Goal: Information Seeking & Learning: Learn about a topic

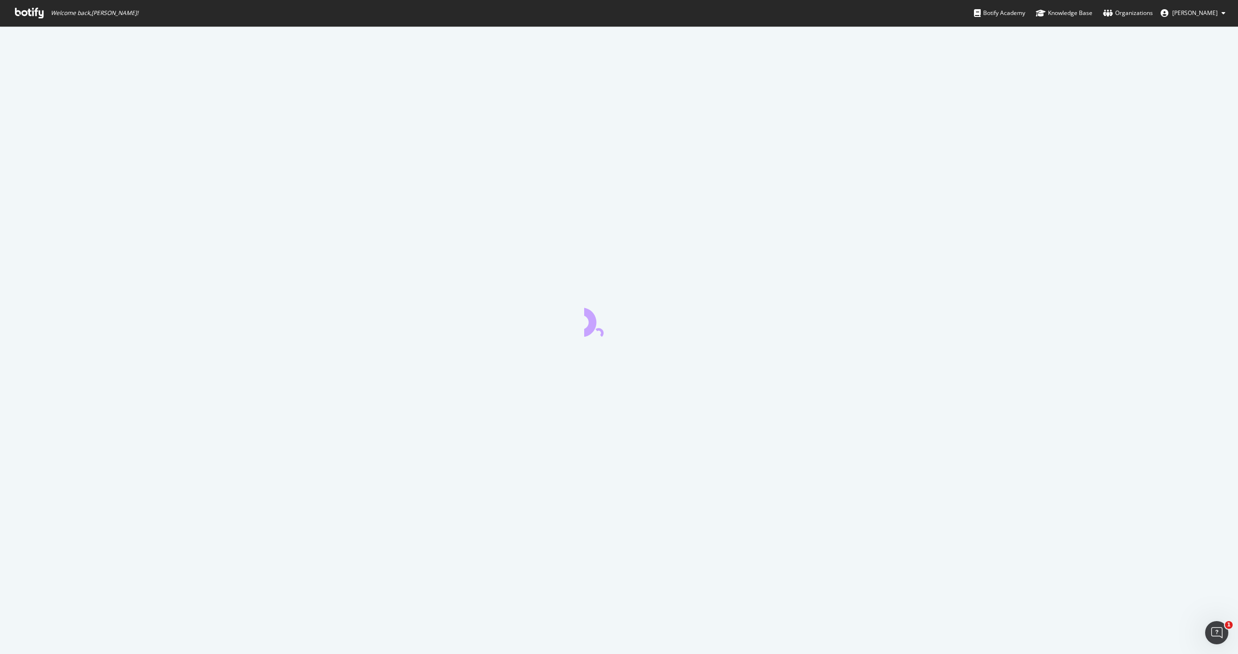
click at [19, 14] on icon at bounding box center [29, 13] width 29 height 11
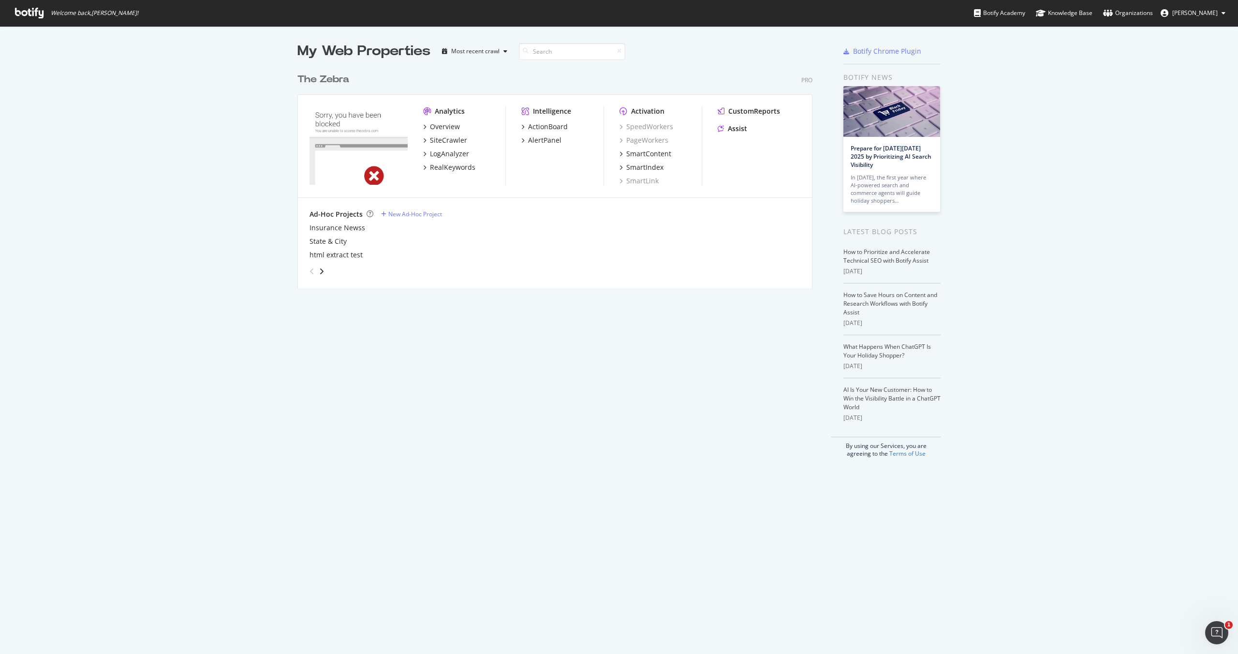
scroll to position [227, 523]
click at [446, 137] on div "SiteCrawler" at bounding box center [448, 140] width 37 height 10
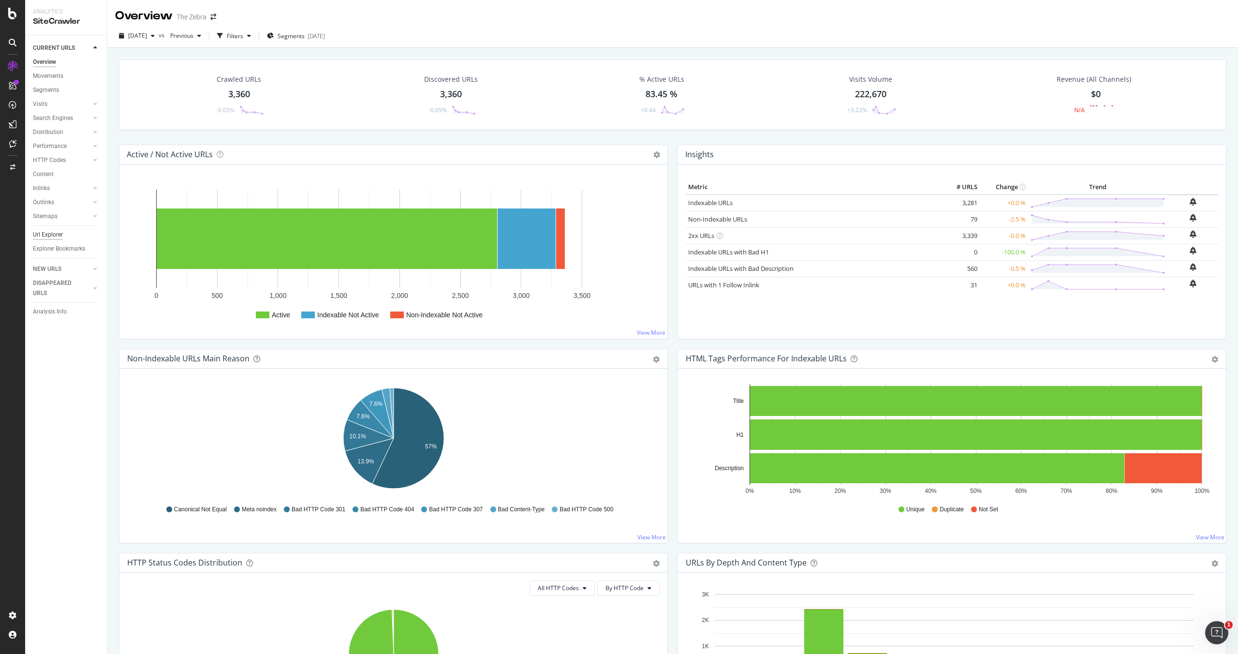
click at [57, 235] on div "Url Explorer" at bounding box center [48, 235] width 30 height 10
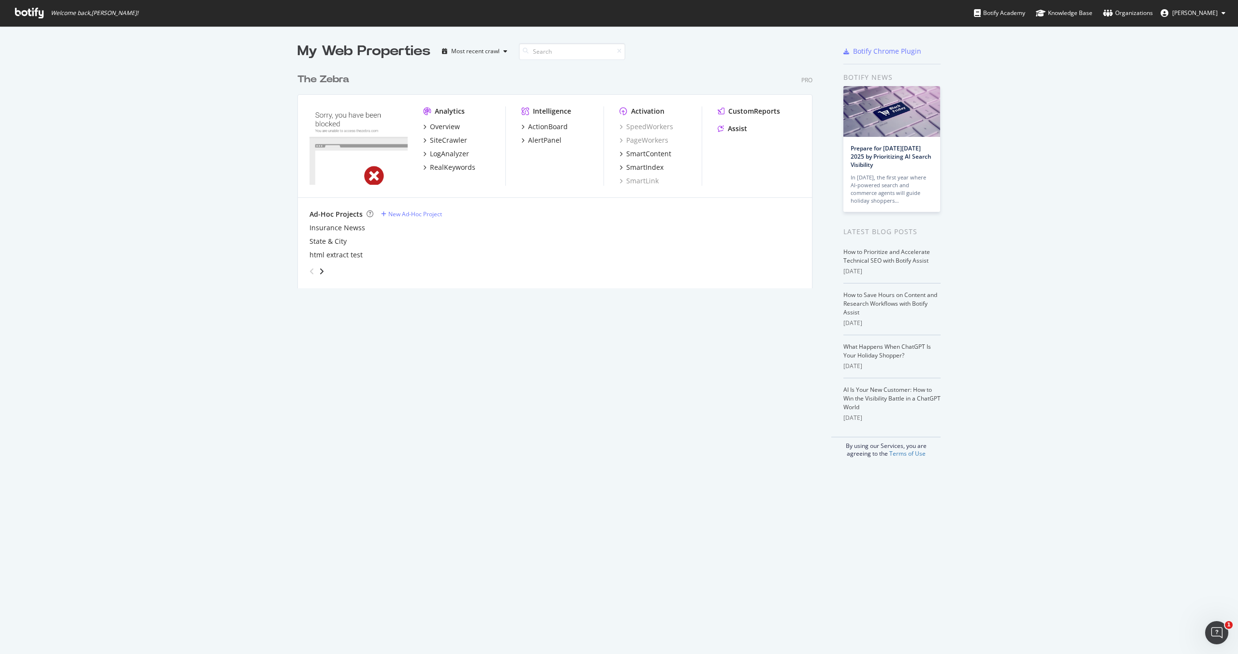
scroll to position [654, 1238]
click at [456, 150] on div "LogAnalyzer" at bounding box center [449, 154] width 39 height 10
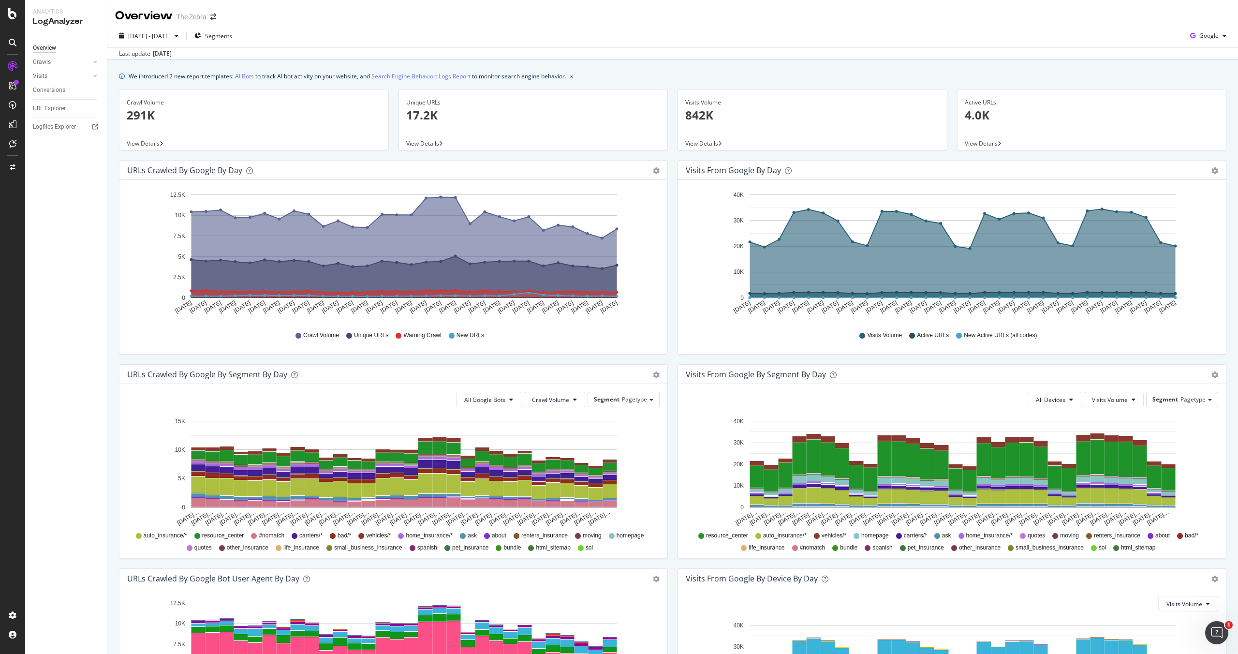
scroll to position [17, 0]
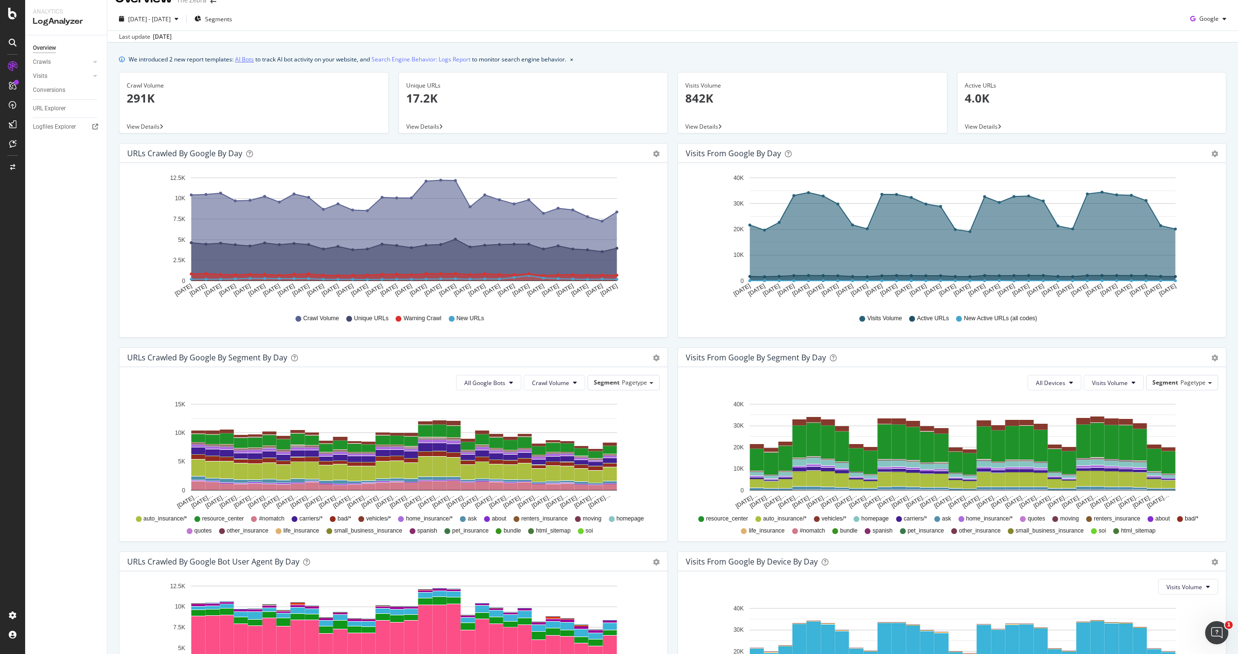
click at [249, 64] on div "We introduced 2 new report templates: AI Bots to track AI bot activity on your …" at bounding box center [672, 416] width 1131 height 747
click at [249, 64] on link "AI Bots" at bounding box center [244, 59] width 19 height 10
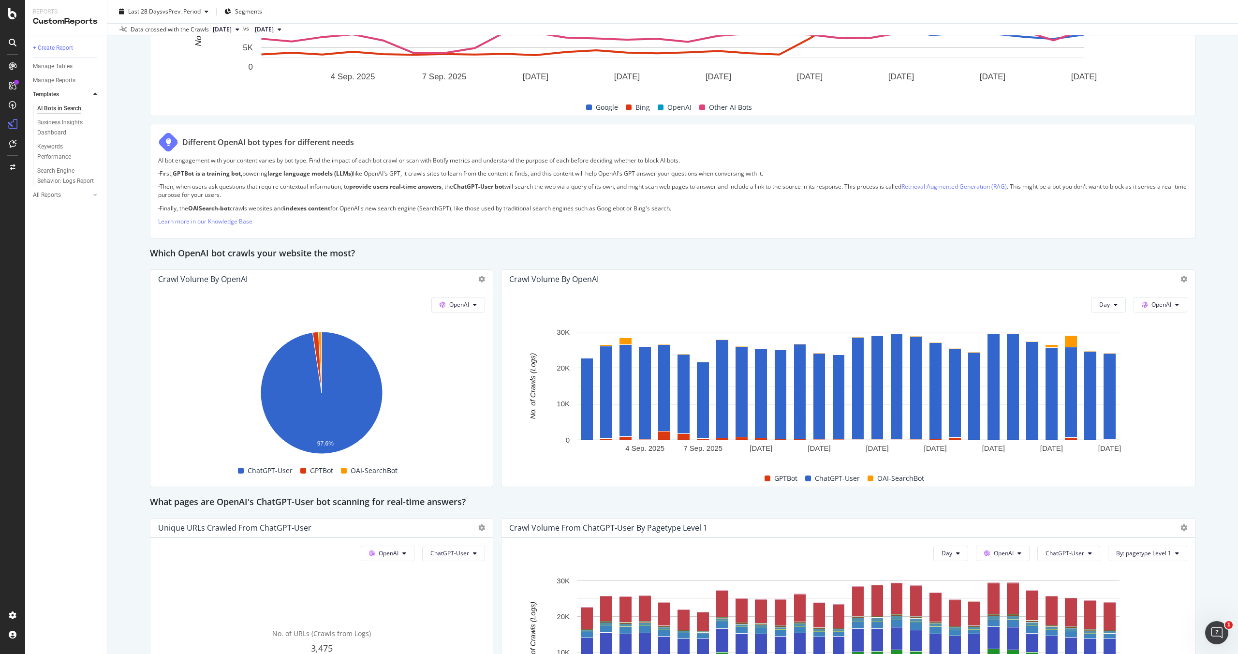
scroll to position [563, 0]
